Goal: Information Seeking & Learning: Learn about a topic

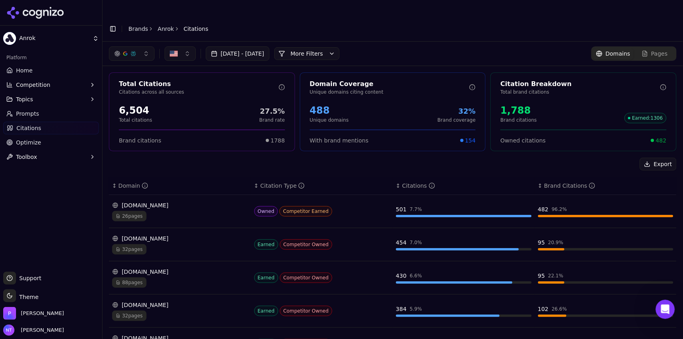
click at [113, 23] on button "Toggle Sidebar" at bounding box center [112, 28] width 11 height 11
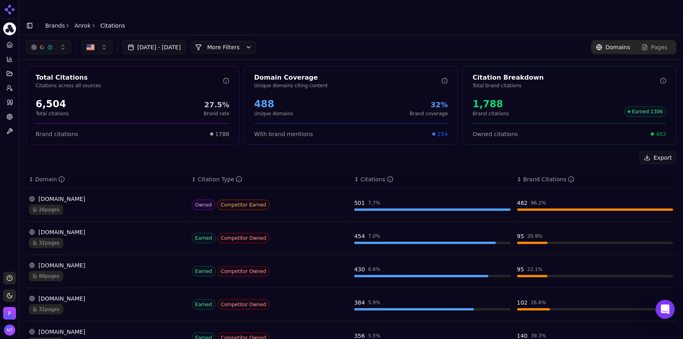
click at [81, 22] on link "Anrok" at bounding box center [82, 26] width 16 height 8
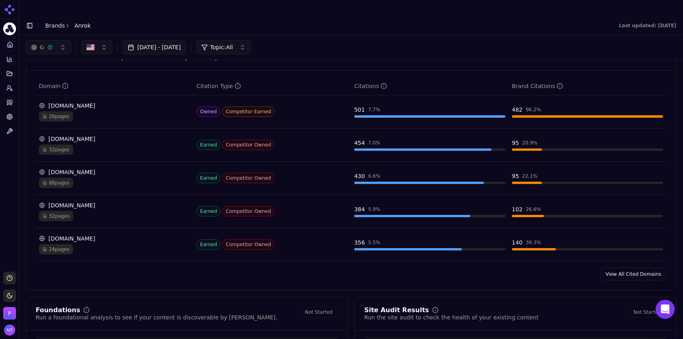
scroll to position [835, 0]
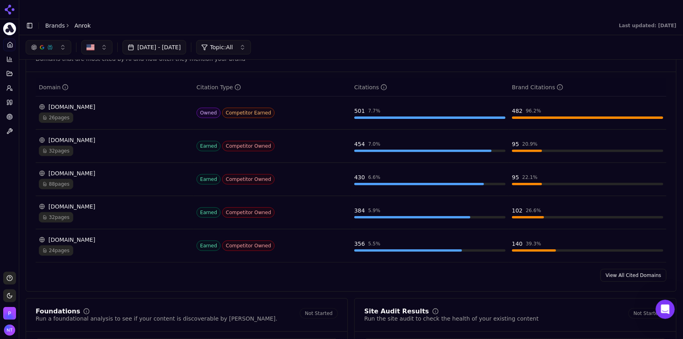
click at [410, 211] on link "View All Cited Domains" at bounding box center [634, 275] width 66 height 13
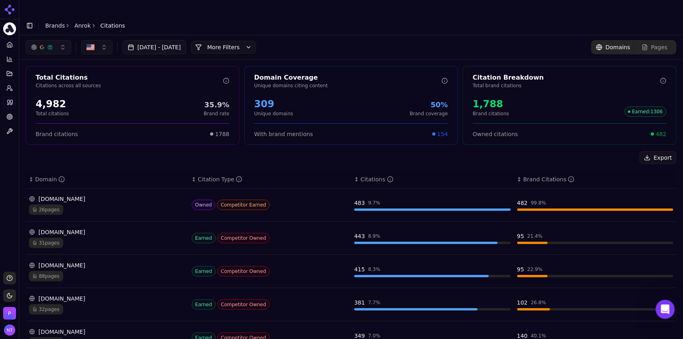
click at [256, 41] on button "More Filters" at bounding box center [223, 47] width 65 height 13
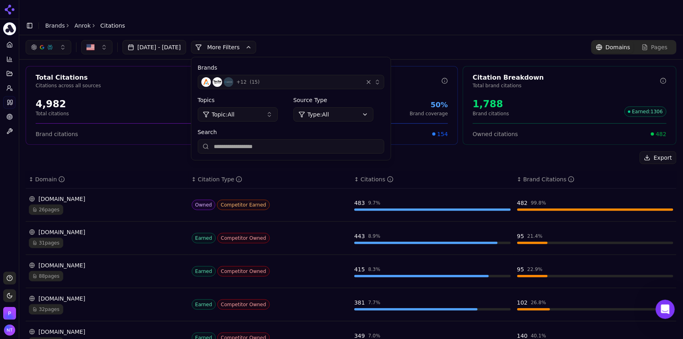
click at [331, 77] on div "+ 12 ( 15 )" at bounding box center [280, 82] width 159 height 10
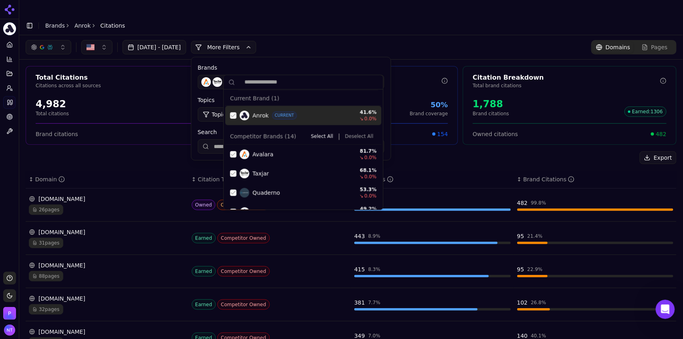
click at [350, 137] on button "Deselect All" at bounding box center [359, 137] width 35 height 10
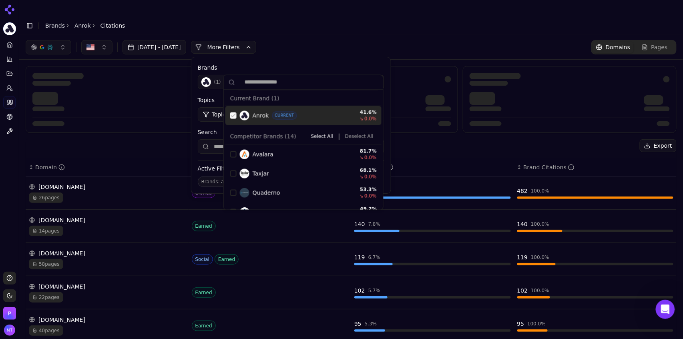
click at [235, 115] on div "Suggestions" at bounding box center [233, 116] width 6 height 6
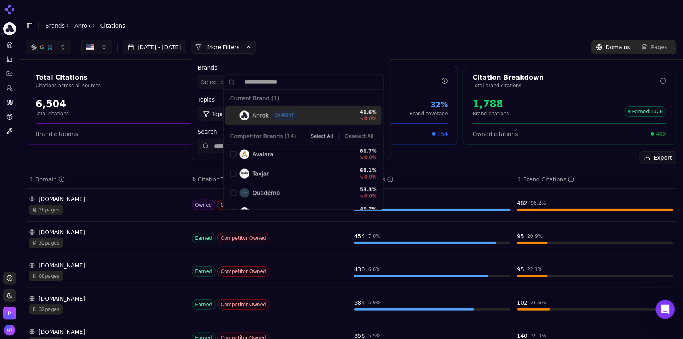
click at [346, 40] on div "Aug 12, 2025 - Sep 11, 2025 More More Filters Brands Select brands... Topics To…" at bounding box center [351, 47] width 651 height 14
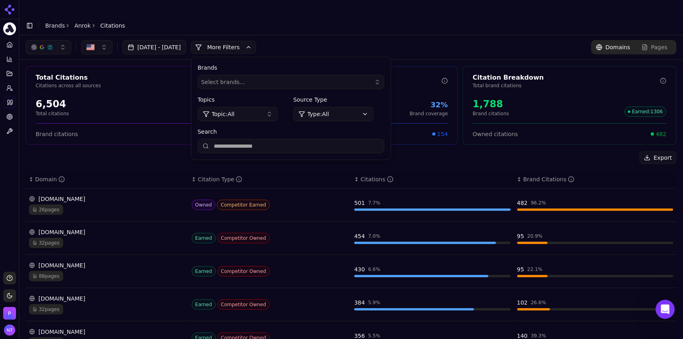
click at [256, 41] on button "More Filters" at bounding box center [223, 47] width 65 height 13
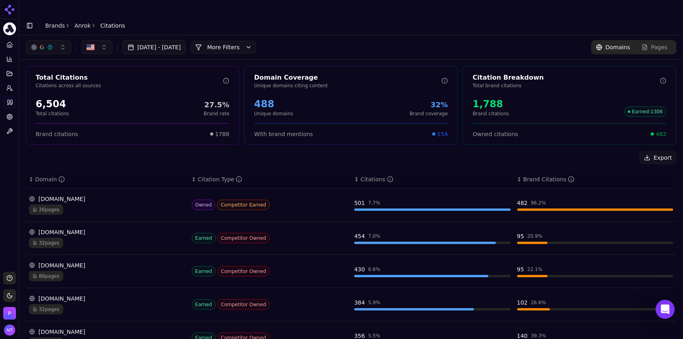
click at [50, 205] on span "26 pages" at bounding box center [46, 210] width 34 height 10
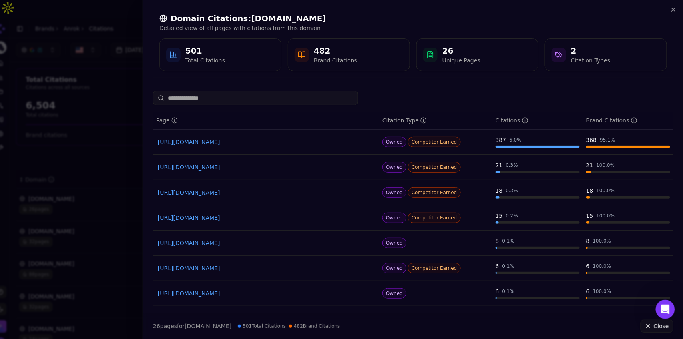
click at [50, 197] on div at bounding box center [341, 169] width 683 height 339
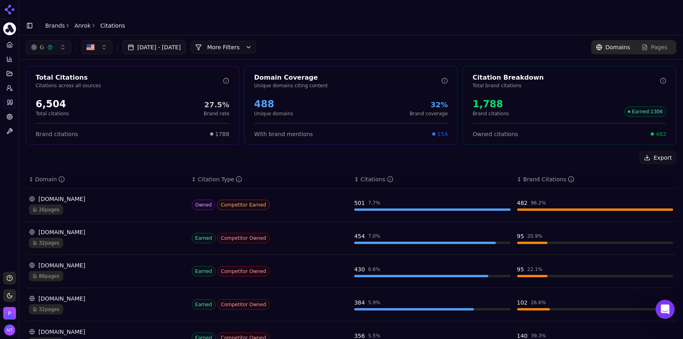
click at [50, 205] on span "26 pages" at bounding box center [46, 210] width 34 height 10
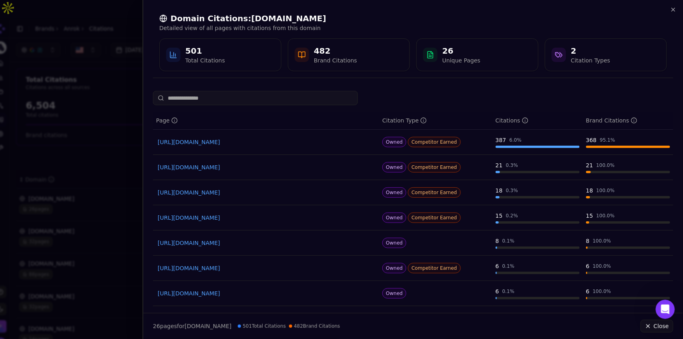
click at [269, 142] on link "https://anrok.com/resources/sales-tax-compliance-software" at bounding box center [266, 142] width 217 height 8
click at [410, 10] on icon "button" at bounding box center [673, 9] width 3 height 3
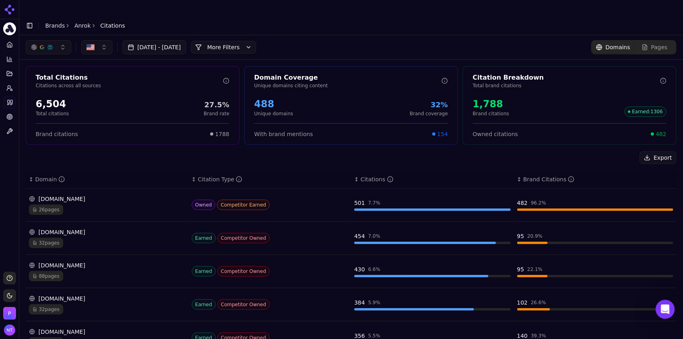
click at [63, 211] on div "avalara.com 88 pages" at bounding box center [107, 272] width 157 height 20
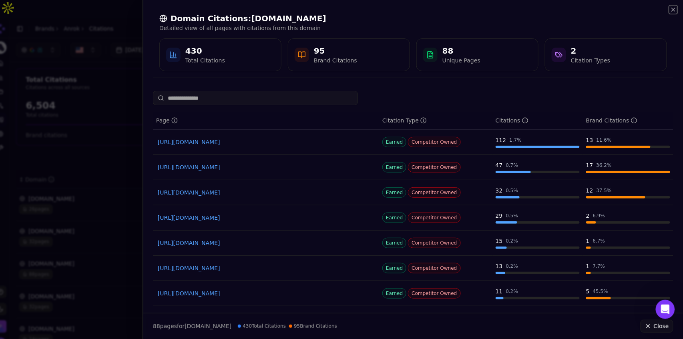
click at [410, 12] on icon "button" at bounding box center [673, 9] width 6 height 6
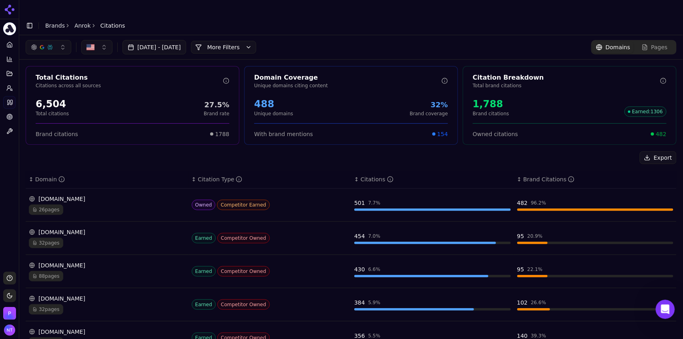
click at [81, 211] on div "avalara.com" at bounding box center [107, 266] width 157 height 8
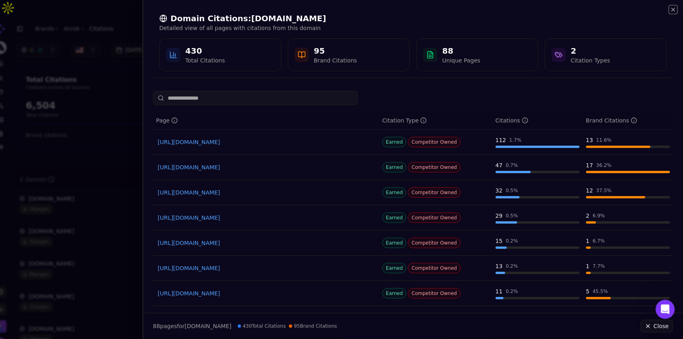
click at [410, 10] on icon "button" at bounding box center [673, 9] width 3 height 3
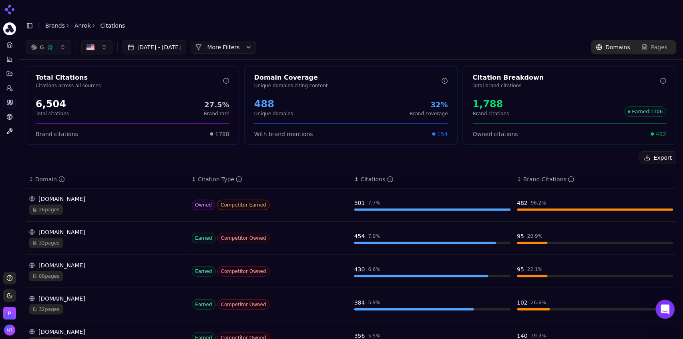
click at [56, 40] on button "button" at bounding box center [49, 47] width 46 height 14
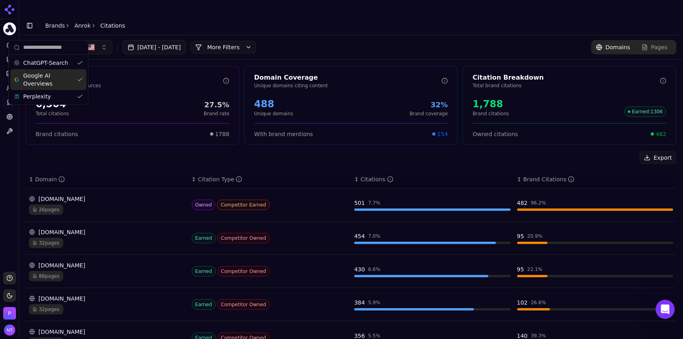
click at [58, 87] on span "Google AI Overviews" at bounding box center [48, 80] width 50 height 16
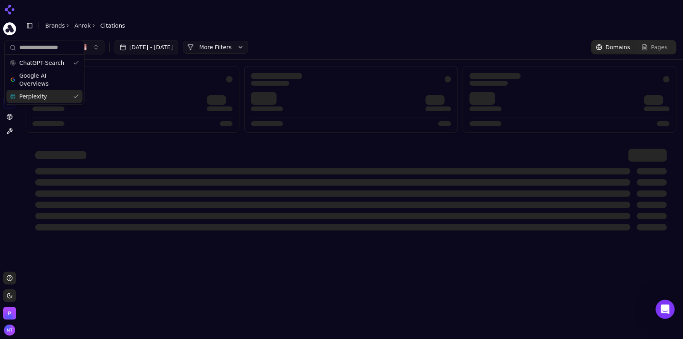
click at [56, 95] on div "Perplexity" at bounding box center [44, 96] width 76 height 13
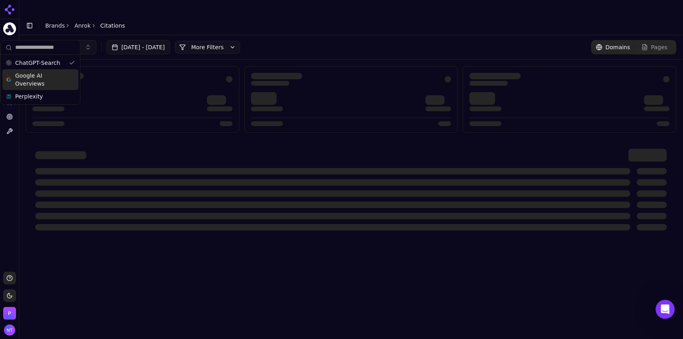
click at [247, 16] on header "Toggle Sidebar Brands Anrok Citations" at bounding box center [351, 25] width 664 height 19
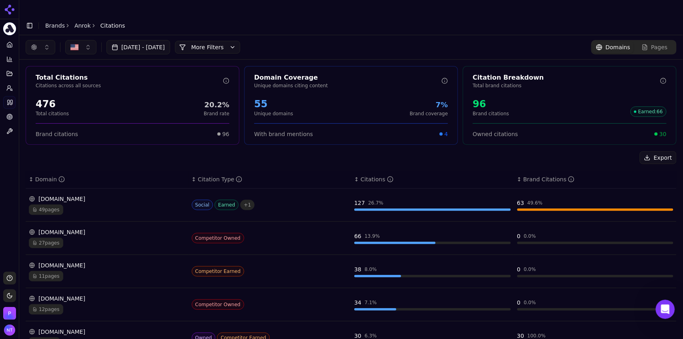
click at [240, 41] on button "More Filters" at bounding box center [207, 47] width 65 height 13
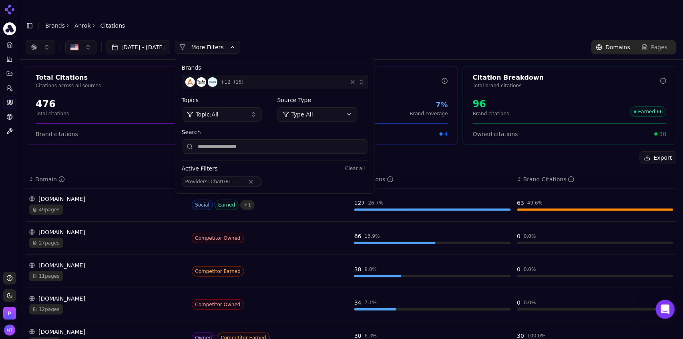
click at [308, 75] on button "+ 12 ( 15 )" at bounding box center [275, 82] width 187 height 14
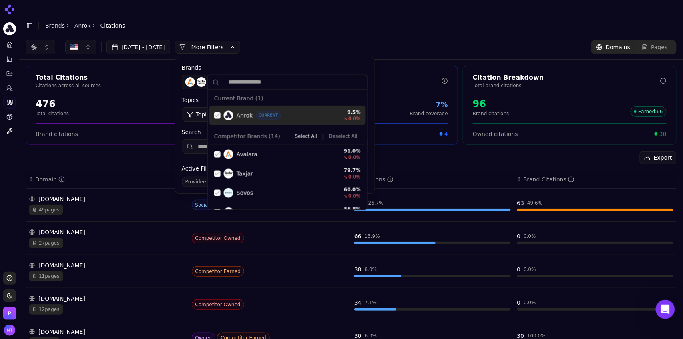
click at [336, 136] on button "Deselect All" at bounding box center [343, 137] width 35 height 10
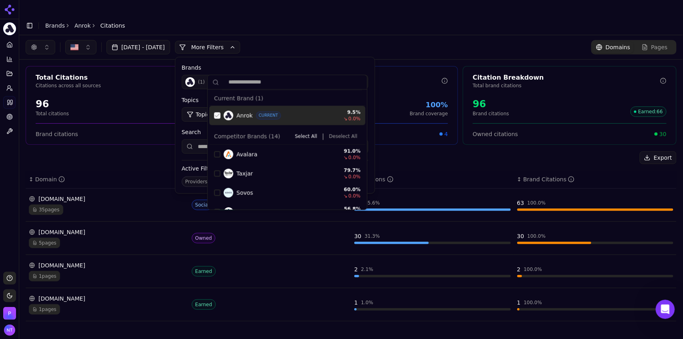
click at [219, 117] on div "Suggestions" at bounding box center [217, 116] width 6 height 6
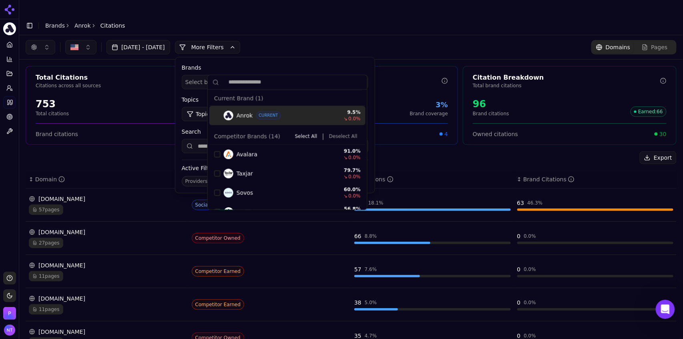
click at [320, 40] on div "Aug 12, 2025 - Sep 11, 2025 More More Filters Brands Select brands... Topics To…" at bounding box center [351, 47] width 651 height 14
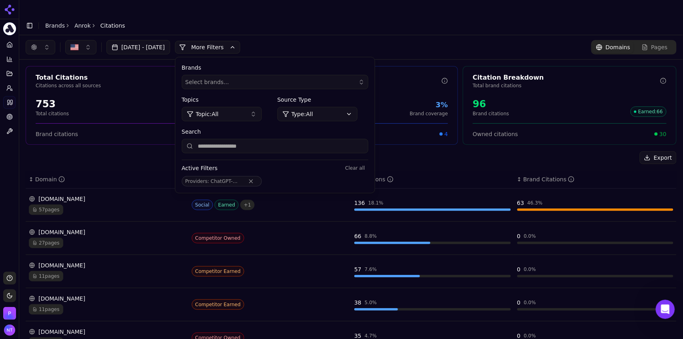
click at [240, 41] on button "More Filters" at bounding box center [207, 47] width 65 height 13
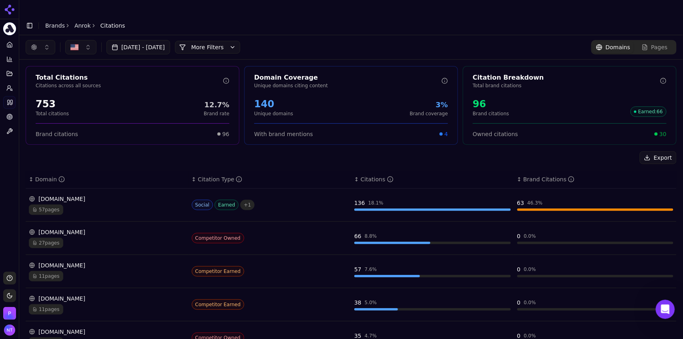
click at [61, 195] on div "[DOMAIN_NAME]" at bounding box center [107, 199] width 157 height 8
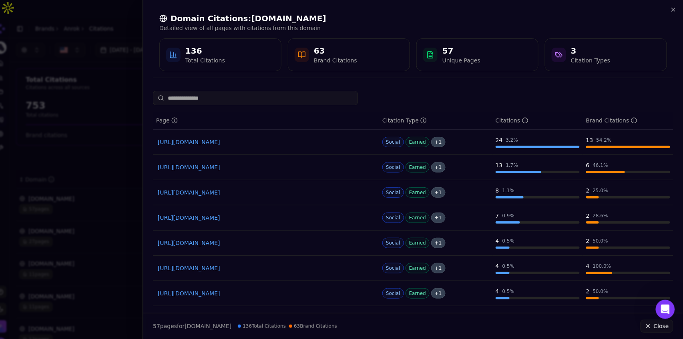
click at [244, 144] on link "https://reddit.com/r/SalesTax/comments/1f1ejy7" at bounding box center [266, 142] width 217 height 8
click at [410, 211] on button "Close" at bounding box center [657, 326] width 33 height 13
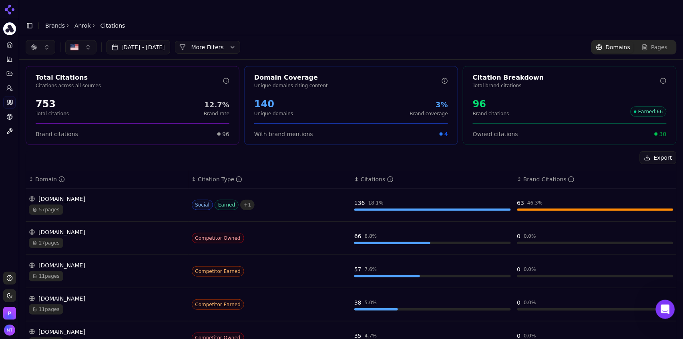
click at [231, 41] on button "More Filters" at bounding box center [207, 47] width 65 height 13
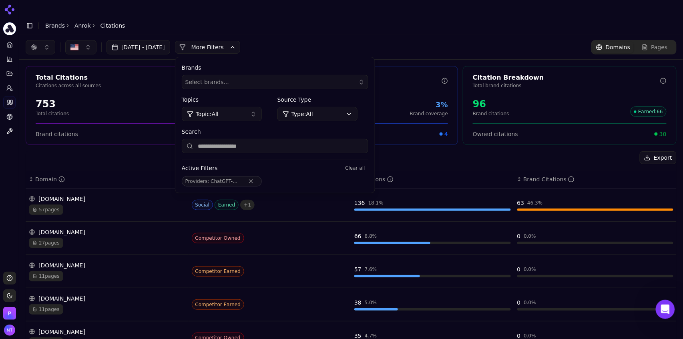
click at [277, 139] on input "Search" at bounding box center [275, 146] width 187 height 14
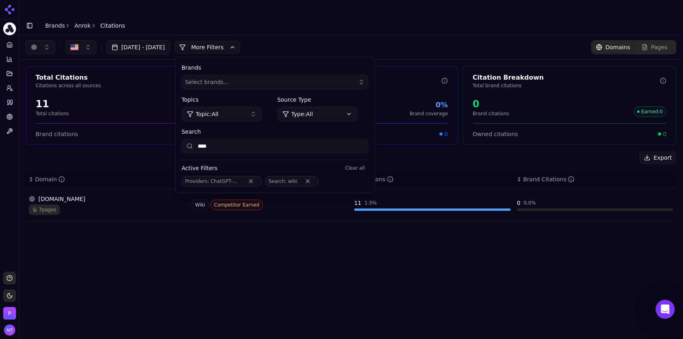
type input "****"
click at [240, 41] on button "More Filters" at bounding box center [207, 47] width 65 height 13
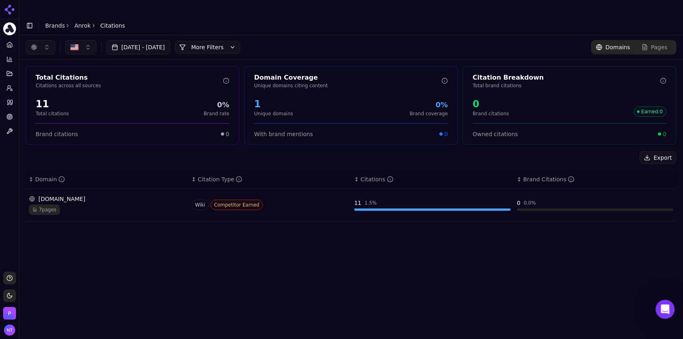
click at [131, 205] on div "7 pages" at bounding box center [107, 210] width 157 height 10
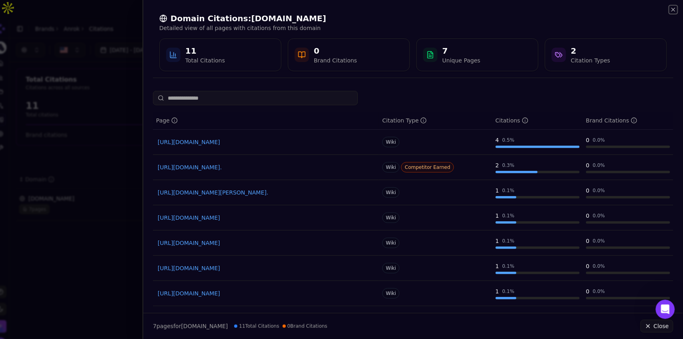
click at [410, 12] on icon "button" at bounding box center [673, 9] width 6 height 6
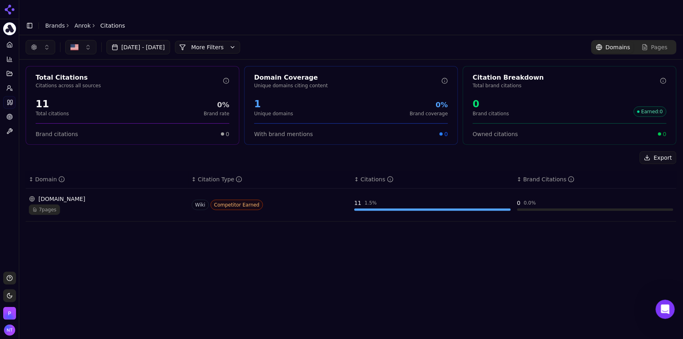
click at [115, 195] on div "en.wikipedia.org" at bounding box center [107, 199] width 157 height 8
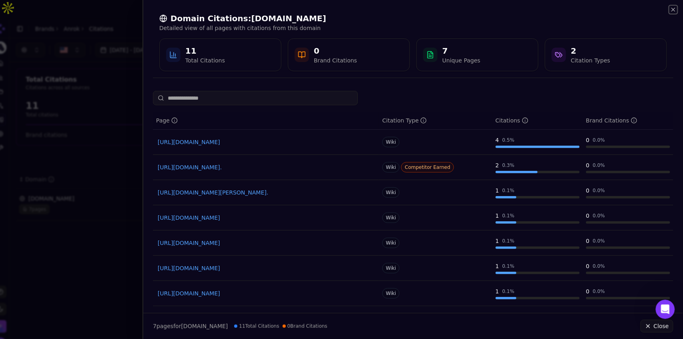
click at [410, 10] on icon "button" at bounding box center [673, 9] width 3 height 3
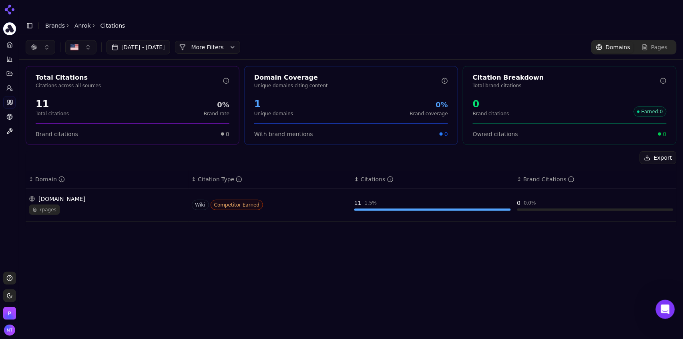
click at [40, 40] on button "button" at bounding box center [41, 47] width 30 height 14
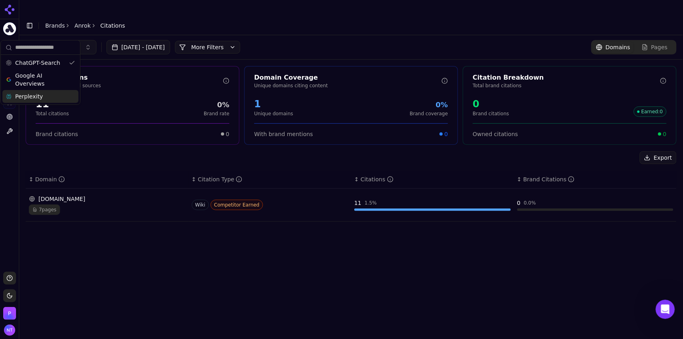
click at [40, 95] on div "Perplexity" at bounding box center [40, 96] width 76 height 13
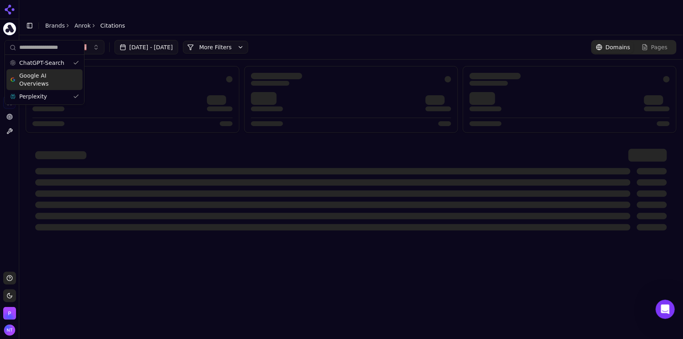
click at [42, 81] on span "Google AI Overviews" at bounding box center [44, 80] width 50 height 16
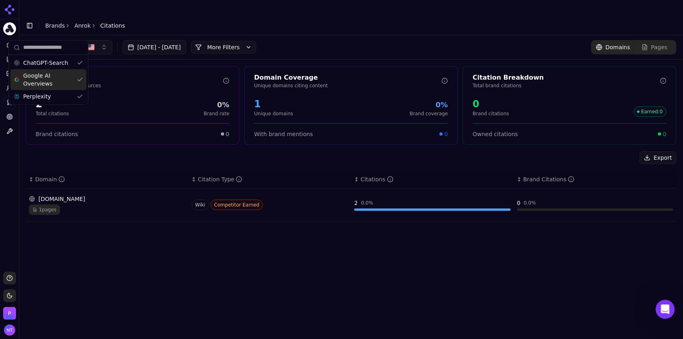
click at [307, 16] on header "Toggle Sidebar Brands Anrok Citations" at bounding box center [351, 25] width 664 height 19
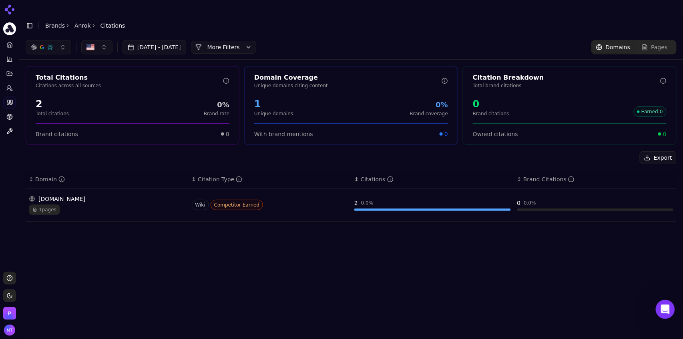
click at [256, 41] on button "More Filters" at bounding box center [223, 47] width 65 height 13
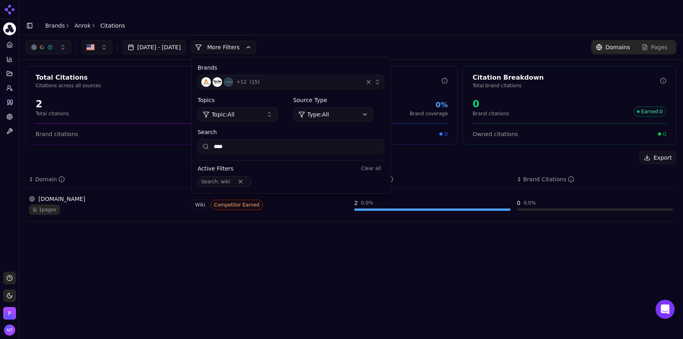
click at [313, 75] on button "+ 12 ( 15 )" at bounding box center [291, 82] width 187 height 14
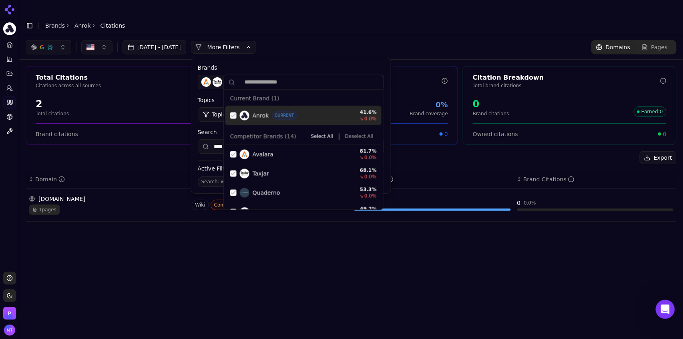
click at [232, 116] on div "Suggestions" at bounding box center [233, 116] width 6 height 6
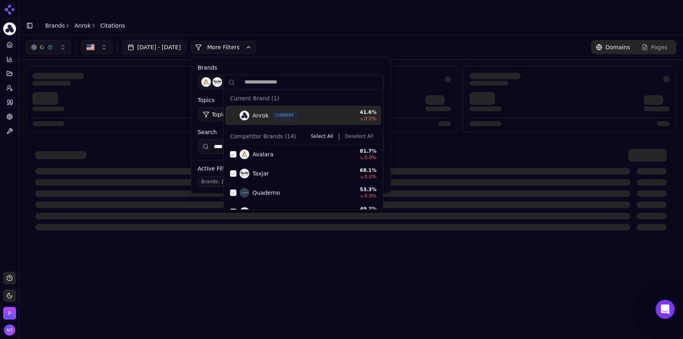
click at [353, 136] on button "Deselect All" at bounding box center [359, 137] width 35 height 10
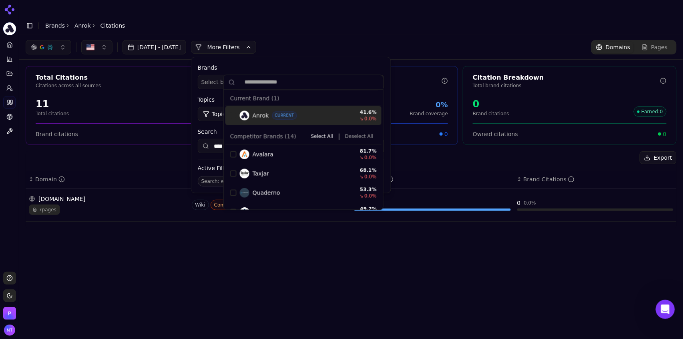
click at [307, 16] on header "Toggle Sidebar Brands Anrok Citations" at bounding box center [351, 25] width 664 height 19
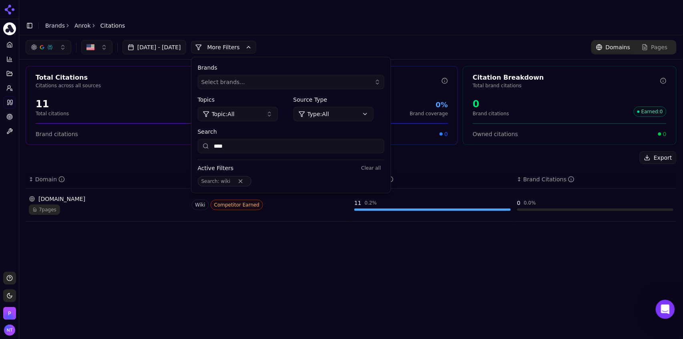
click at [256, 41] on button "More Filters" at bounding box center [223, 47] width 65 height 13
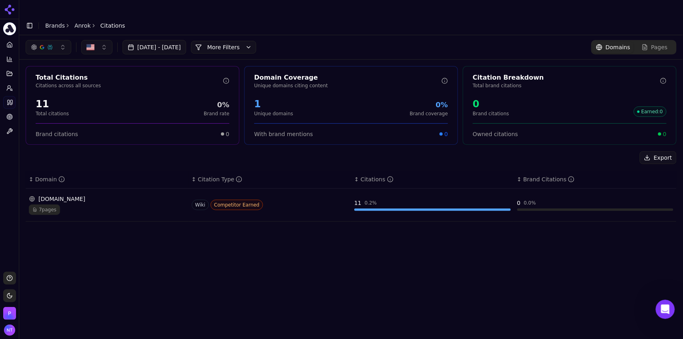
click at [84, 22] on link "Anrok" at bounding box center [82, 26] width 16 height 8
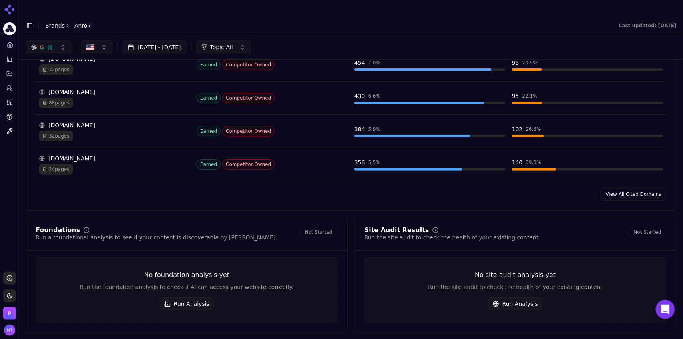
scroll to position [830, 0]
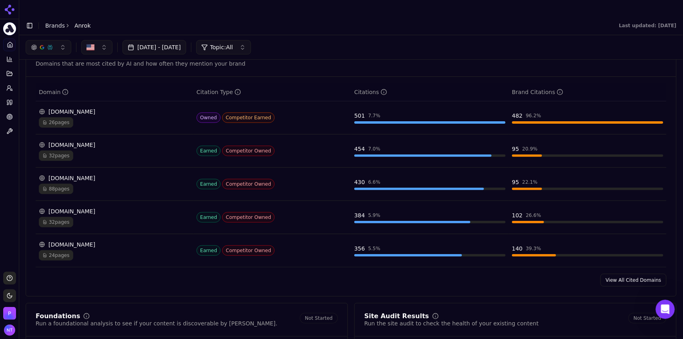
click at [410, 211] on link "View All Cited Domains" at bounding box center [634, 280] width 66 height 13
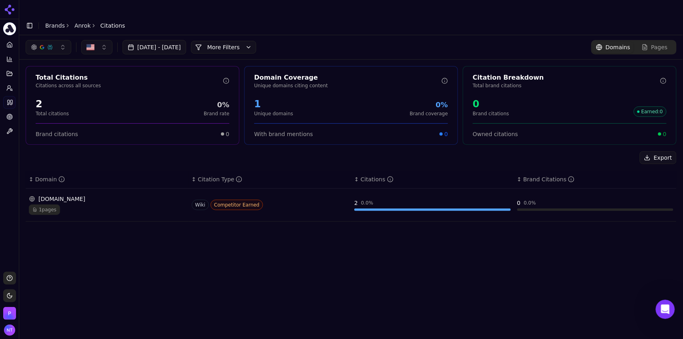
click at [246, 41] on button "More Filters" at bounding box center [223, 47] width 65 height 13
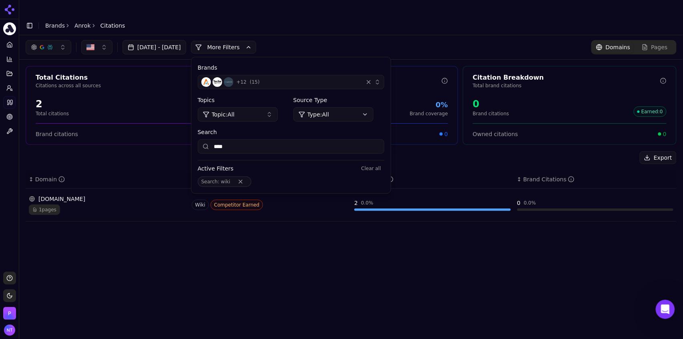
click at [248, 179] on button "Remove Search filter" at bounding box center [241, 182] width 14 height 6
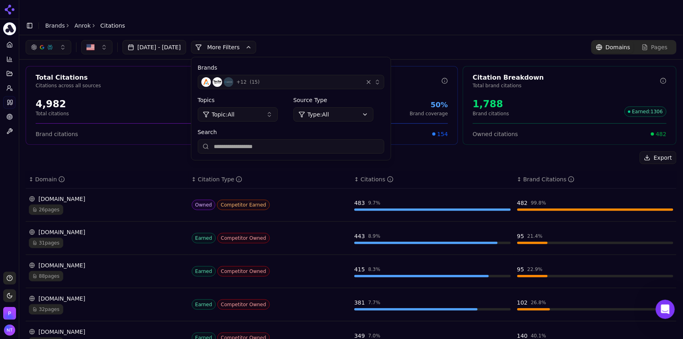
click at [399, 40] on div "Aug 12, 2025 - Sep 11, 2025 More More Filters Brands + 12 ( 15 ) Topics Topic: …" at bounding box center [351, 47] width 651 height 14
click at [410, 35] on div "Aug 12, 2025 - Sep 11, 2025 More More Filters Brands + 12 ( 15 ) Topics Topic: …" at bounding box center [351, 47] width 664 height 24
click at [256, 41] on button "More Filters" at bounding box center [223, 47] width 65 height 13
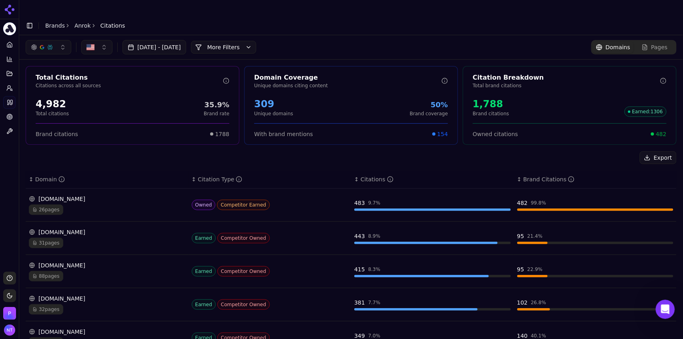
click at [81, 22] on link "Anrok" at bounding box center [82, 26] width 16 height 8
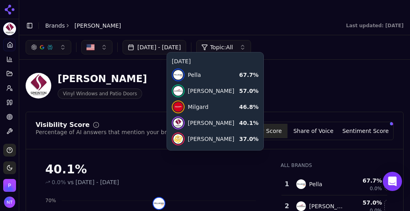
scroll to position [145, 0]
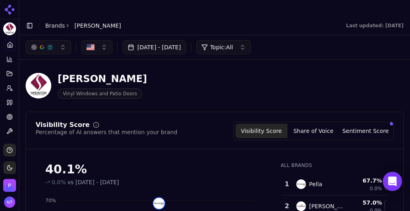
scroll to position [145, 0]
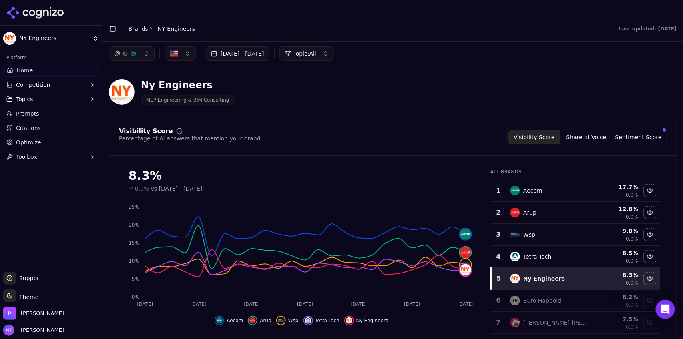
click at [114, 23] on button "Toggle Sidebar" at bounding box center [112, 28] width 11 height 11
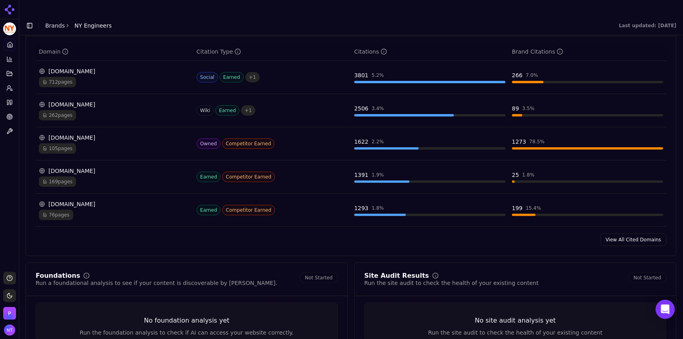
scroll to position [876, 0]
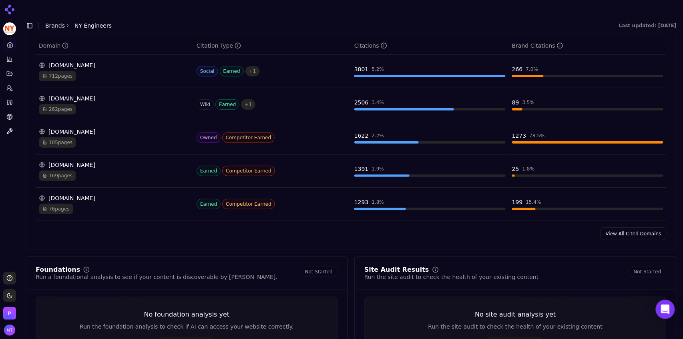
click at [139, 137] on div "105 pages" at bounding box center [114, 142] width 151 height 10
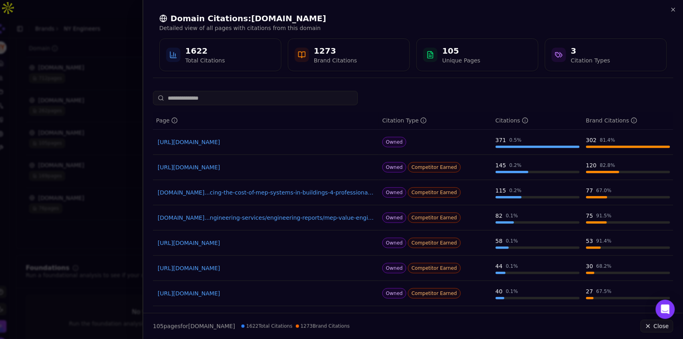
click at [670, 13] on div "Domain Citations: ny-engineers.com Detailed view of all pages with citations fr…" at bounding box center [413, 41] width 521 height 71
click at [672, 12] on icon "button" at bounding box center [673, 9] width 6 height 6
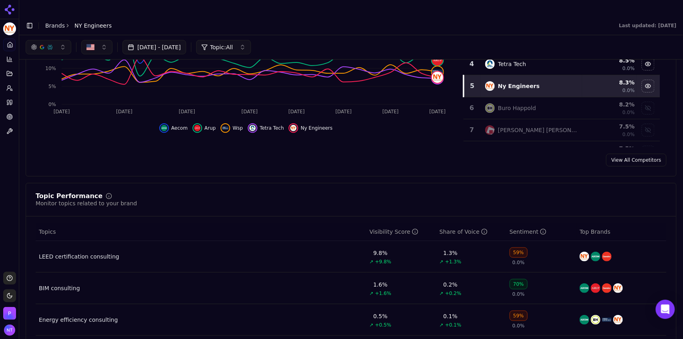
scroll to position [0, 0]
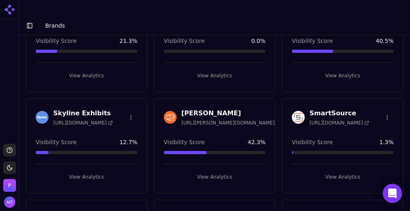
scroll to position [2158, 0]
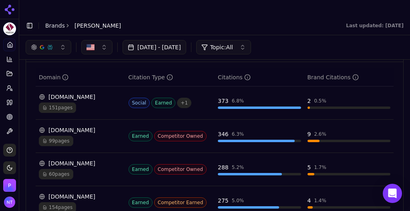
scroll to position [845, 0]
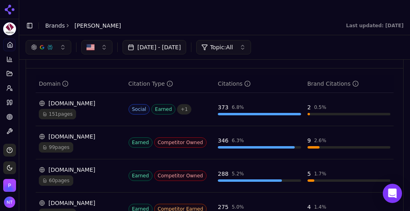
click at [85, 99] on div "reddit.com 151 pages" at bounding box center [80, 109] width 83 height 20
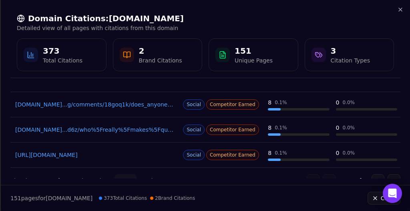
scroll to position [0, 0]
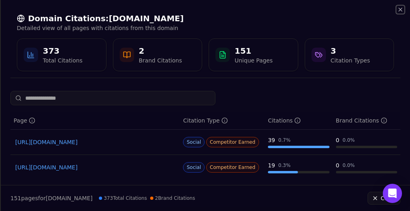
click at [340, 10] on icon "button" at bounding box center [400, 9] width 6 height 6
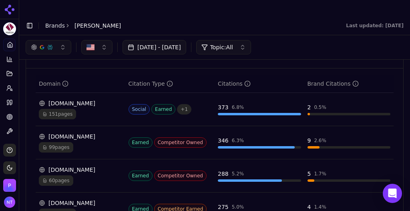
click at [195, 126] on td "Earned Competitor Owned" at bounding box center [170, 142] width 90 height 33
click at [94, 142] on div "99 pages" at bounding box center [80, 147] width 83 height 10
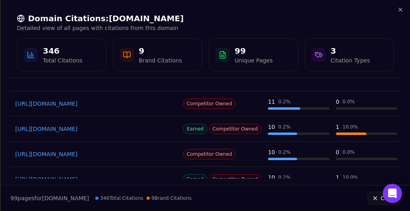
scroll to position [124, 0]
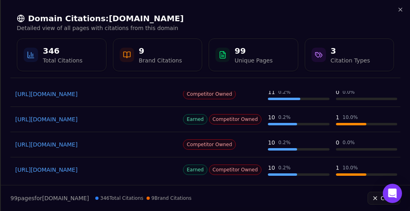
click at [131, 118] on link "https://pella.com/ideas/windows/custom/special-shape" at bounding box center [95, 119] width 160 height 8
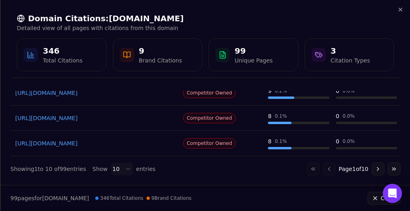
scroll to position [0, 0]
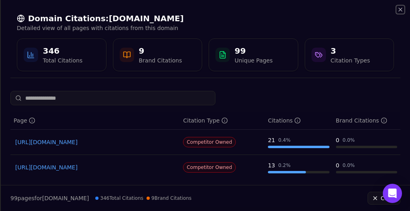
click at [340, 8] on icon "button" at bounding box center [400, 9] width 3 height 3
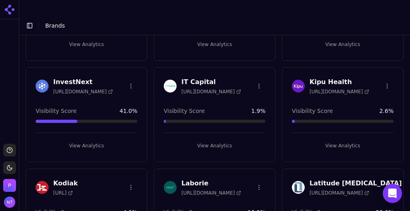
scroll to position [1316, 0]
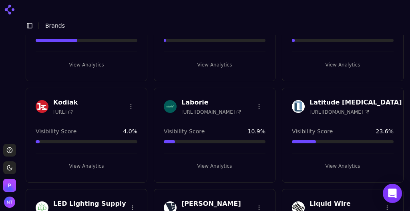
click at [227, 123] on button "View Analytics" at bounding box center [215, 166] width 102 height 13
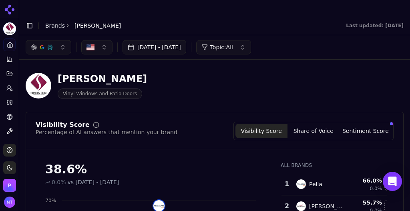
scroll to position [145, 0]
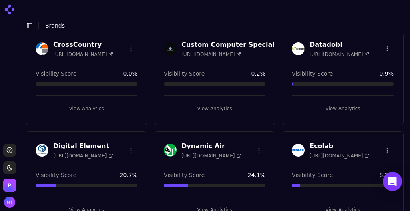
scroll to position [443, 0]
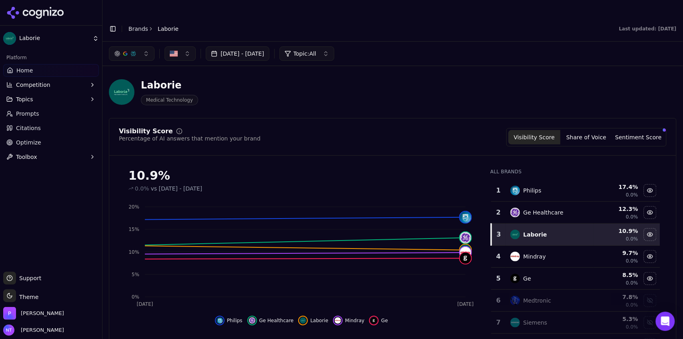
click at [112, 23] on button "Toggle Sidebar" at bounding box center [112, 28] width 11 height 11
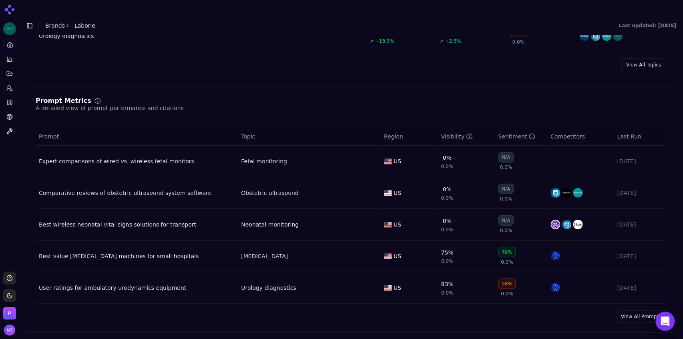
scroll to position [535, 0]
drag, startPoint x: 683, startPoint y: 143, endPoint x: 574, endPoint y: 61, distance: 136.0
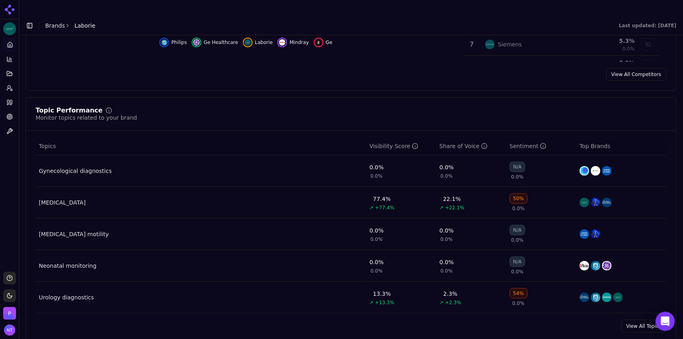
scroll to position [280, 0]
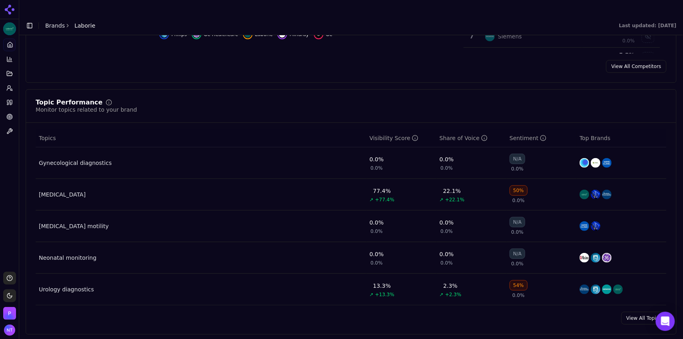
click at [410, 211] on link "View All Topics" at bounding box center [644, 318] width 45 height 13
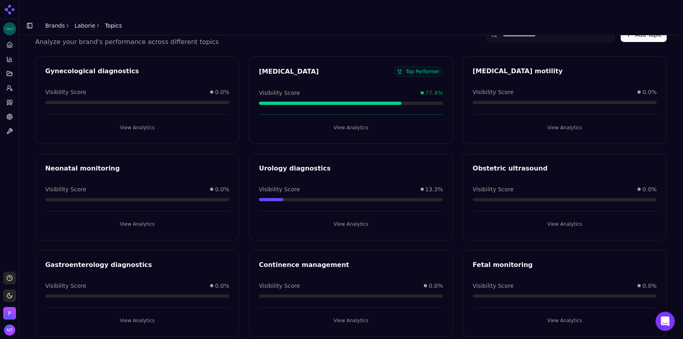
scroll to position [40, 0]
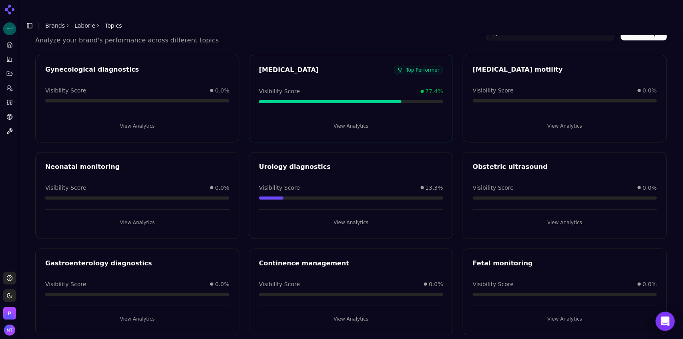
click at [361, 120] on button "View Analytics" at bounding box center [351, 126] width 184 height 13
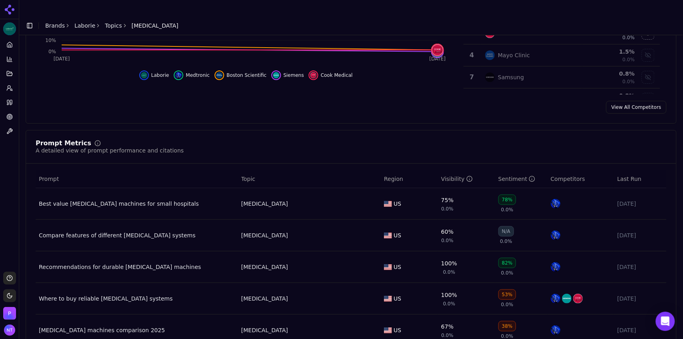
scroll to position [195, 0]
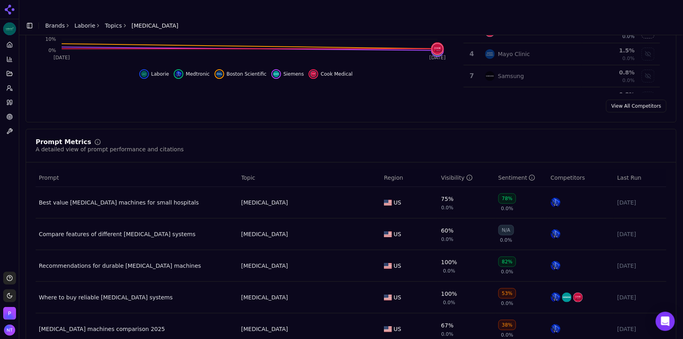
click at [107, 22] on link "Topics" at bounding box center [113, 26] width 17 height 8
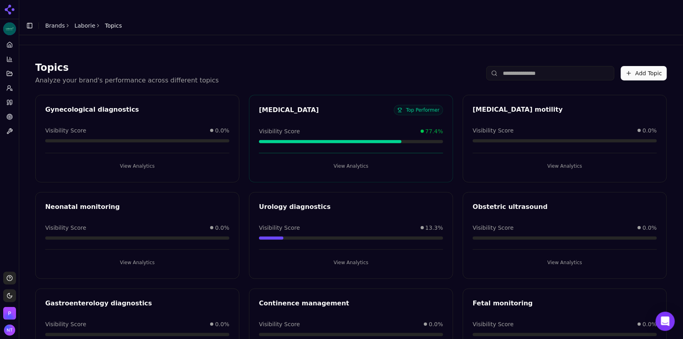
click at [360, 211] on div "Urology diagnostics Visibility Score 13.3% View Analytics" at bounding box center [351, 235] width 204 height 87
click at [359, 211] on button "View Analytics" at bounding box center [351, 262] width 184 height 13
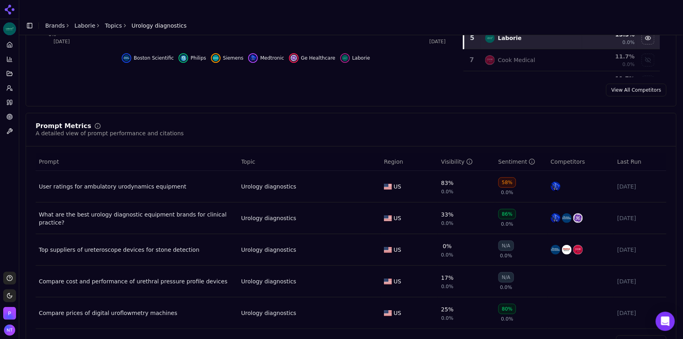
scroll to position [212, 0]
click at [111, 22] on link "Topics" at bounding box center [113, 26] width 17 height 8
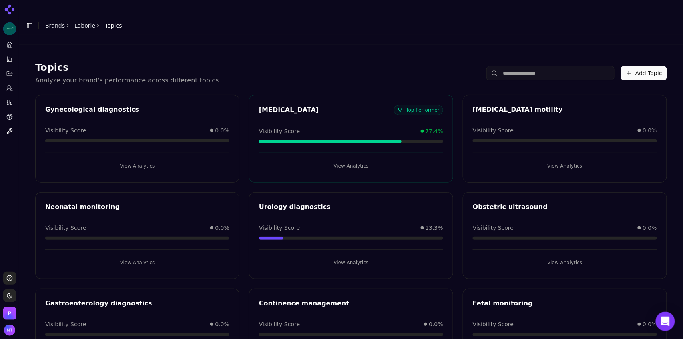
click at [348, 211] on button "View Analytics" at bounding box center [351, 262] width 184 height 13
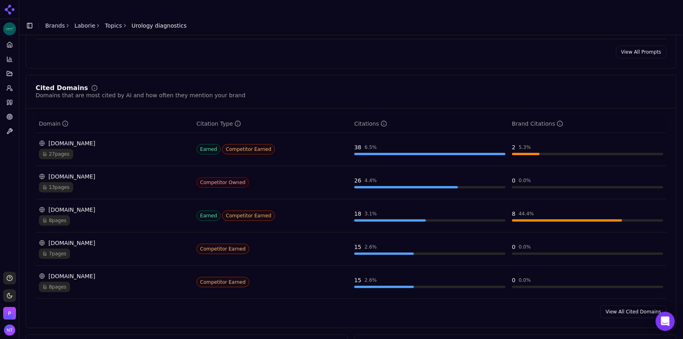
scroll to position [522, 0]
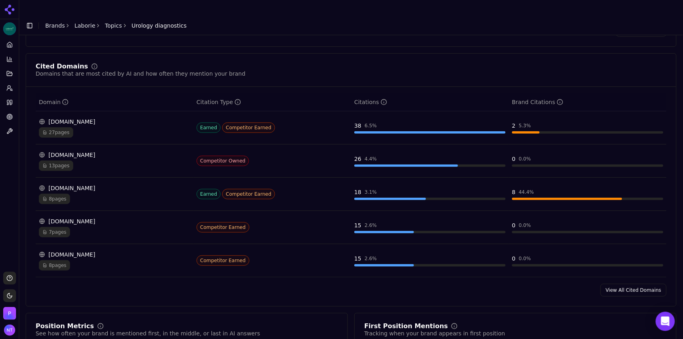
click at [99, 161] on div "13 pages" at bounding box center [114, 166] width 151 height 10
click at [95, 145] on td "bostonscientific.com 13 pages" at bounding box center [115, 161] width 158 height 33
click at [88, 151] on div "bostonscientific.com 13 pages" at bounding box center [114, 161] width 151 height 20
click at [58, 161] on span "13 pages" at bounding box center [56, 166] width 34 height 10
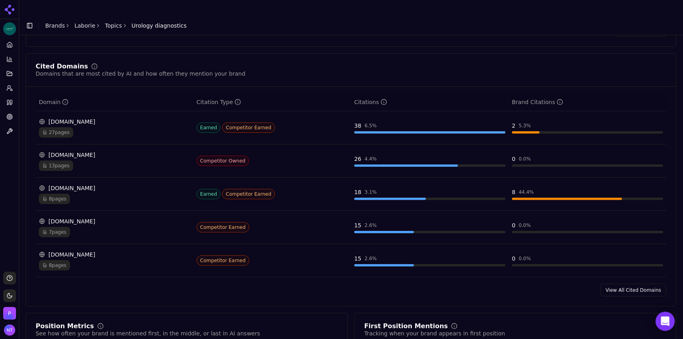
click at [54, 161] on span "13 pages" at bounding box center [56, 166] width 34 height 10
click at [109, 211] on td "medical.olympusamerica.com 7 pages" at bounding box center [115, 227] width 158 height 33
click at [69, 184] on div "info.bhnco.com" at bounding box center [114, 188] width 151 height 8
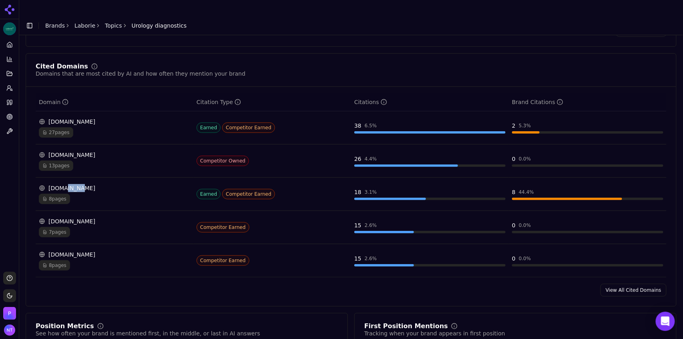
click at [69, 184] on div "info.bhnco.com" at bounding box center [114, 188] width 151 height 8
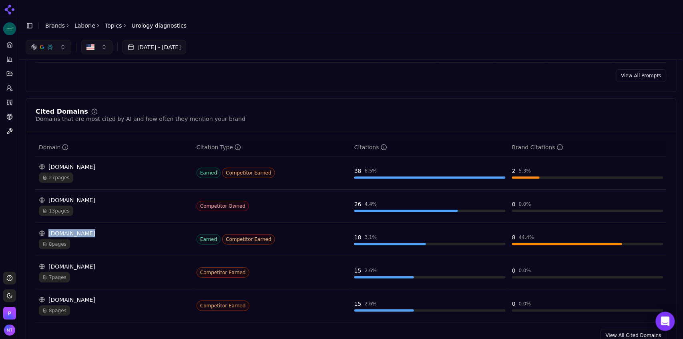
scroll to position [475, 0]
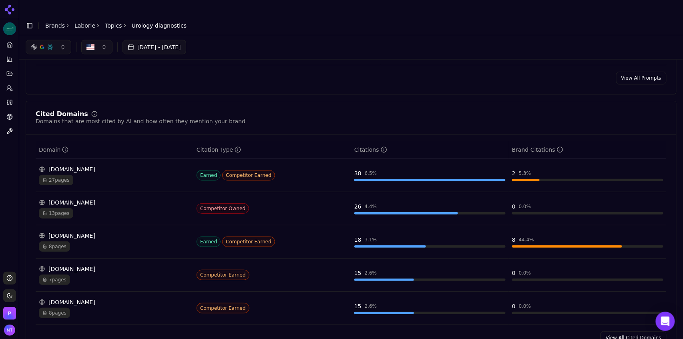
click at [69, 192] on td "bostonscientific.com 13 pages" at bounding box center [115, 208] width 158 height 33
click at [61, 199] on div "bostonscientific.com 13 pages" at bounding box center [114, 209] width 151 height 20
click at [60, 208] on span "13 pages" at bounding box center [56, 213] width 34 height 10
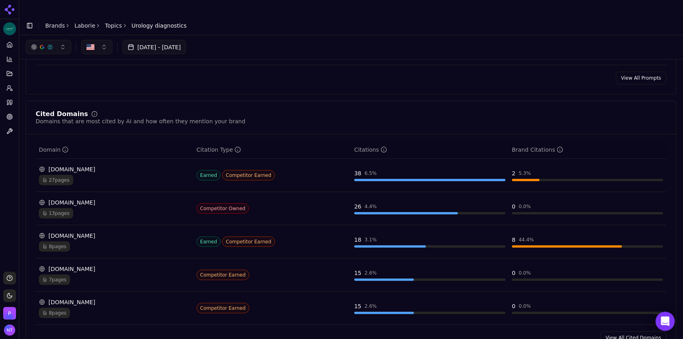
click at [60, 208] on span "13 pages" at bounding box center [56, 213] width 34 height 10
click at [188, 199] on div "bostonscientific.com" at bounding box center [114, 203] width 151 height 8
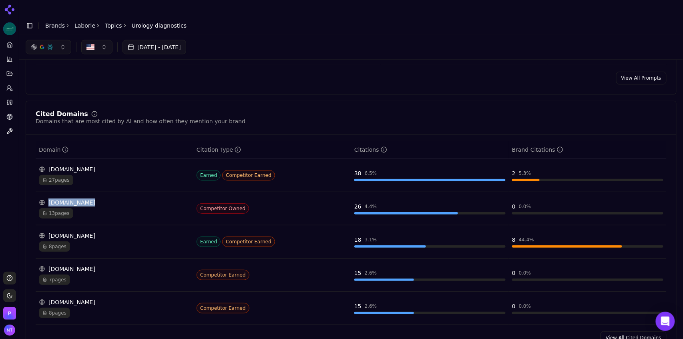
click at [188, 199] on div "bostonscientific.com" at bounding box center [114, 203] width 151 height 8
click at [119, 206] on td "bostonscientific.com 13 pages" at bounding box center [115, 208] width 158 height 33
click at [87, 208] on div "13 pages" at bounding box center [114, 213] width 151 height 10
drag, startPoint x: 79, startPoint y: 9, endPoint x: 147, endPoint y: 1, distance: 68.5
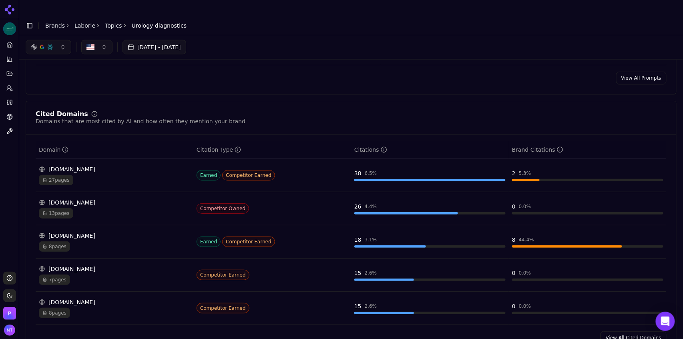
click at [79, 22] on link "Laborie" at bounding box center [84, 26] width 21 height 8
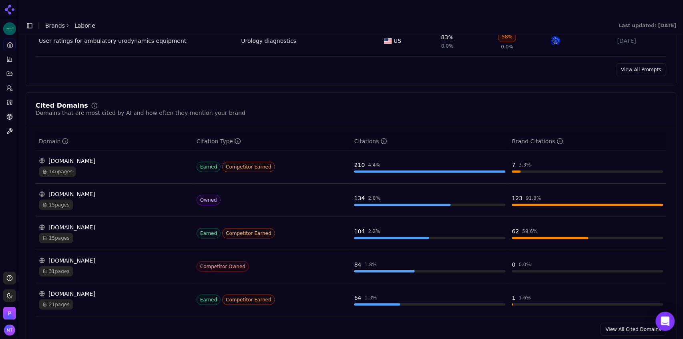
scroll to position [803, 0]
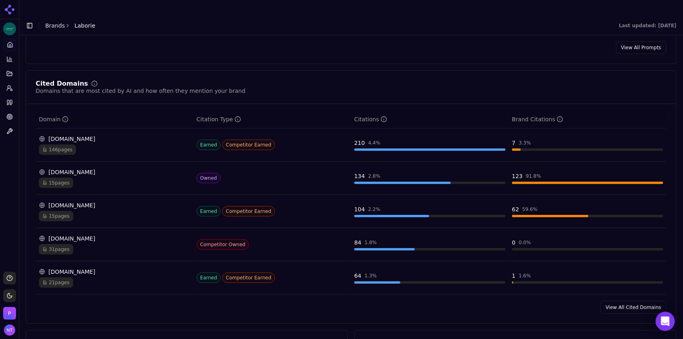
click at [410, 211] on link "View All Cited Domains" at bounding box center [634, 307] width 66 height 13
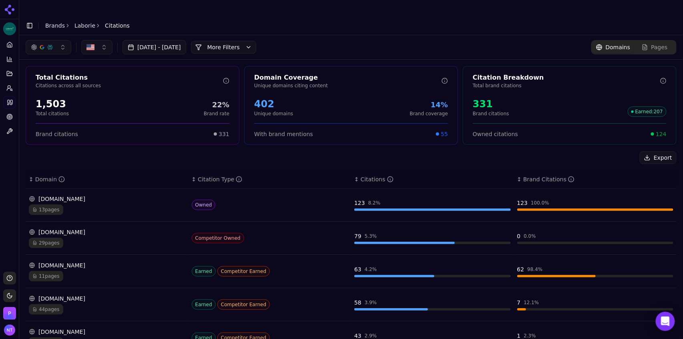
click at [238, 41] on button "More Filters" at bounding box center [223, 47] width 65 height 13
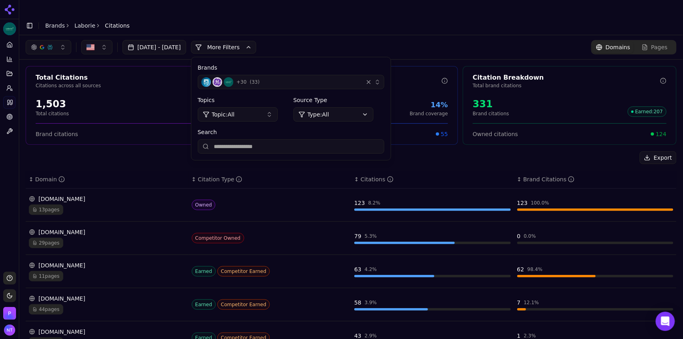
click at [256, 139] on input "Search" at bounding box center [291, 146] width 187 height 14
type input "******"
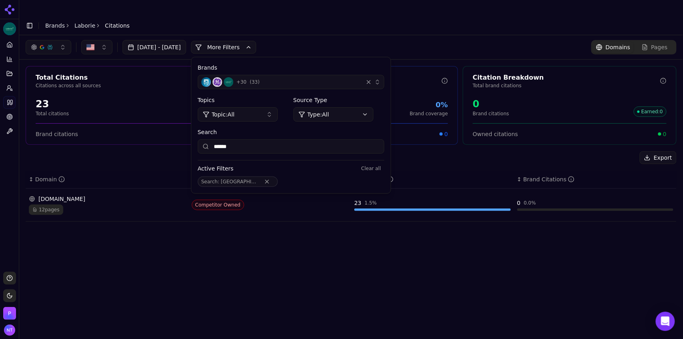
click at [62, 205] on div "12 pages" at bounding box center [107, 210] width 157 height 10
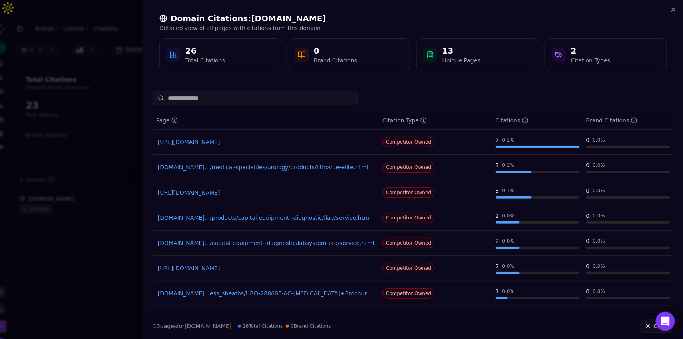
click at [115, 71] on div at bounding box center [341, 169] width 683 height 339
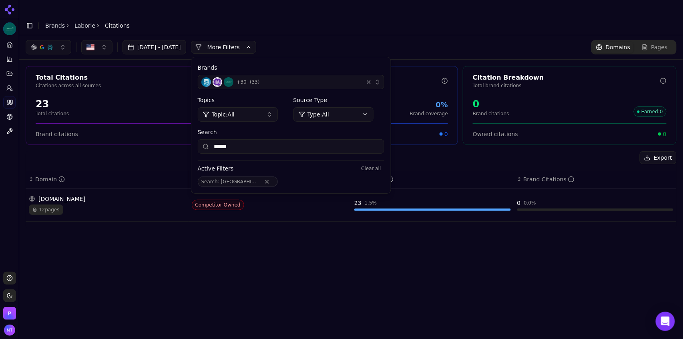
click at [256, 41] on button "More Filters" at bounding box center [223, 47] width 65 height 13
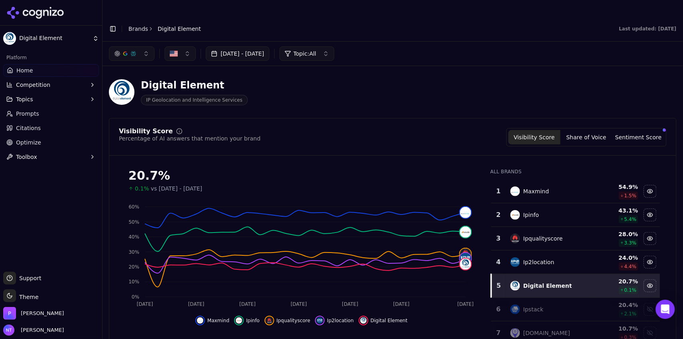
click at [113, 23] on button "Toggle Sidebar" at bounding box center [112, 28] width 11 height 11
